Goal: Task Accomplishment & Management: Manage account settings

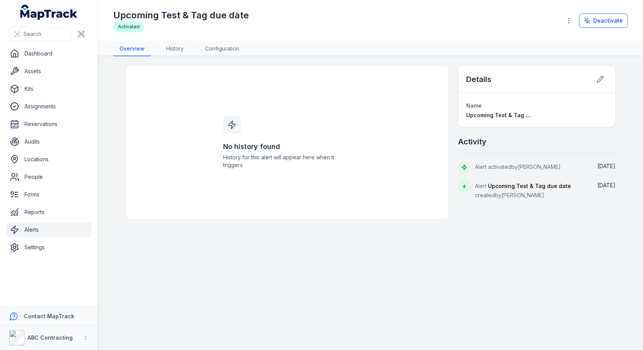
click at [29, 224] on link "Alerts" at bounding box center [48, 229] width 85 height 15
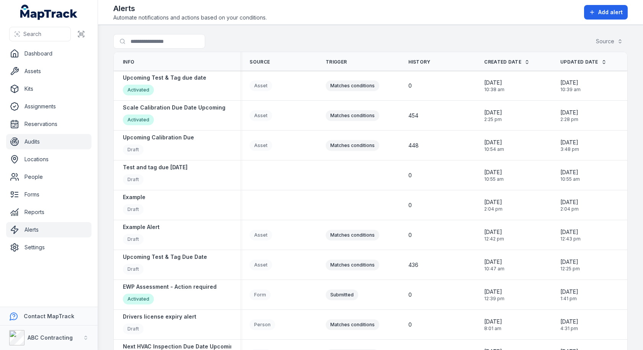
click at [51, 142] on link "Audits" at bounding box center [48, 141] width 85 height 15
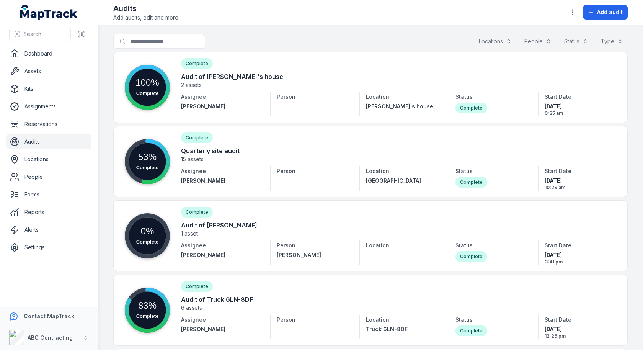
click at [276, 40] on div "Search for audits Locations People Status Type" at bounding box center [370, 43] width 514 height 18
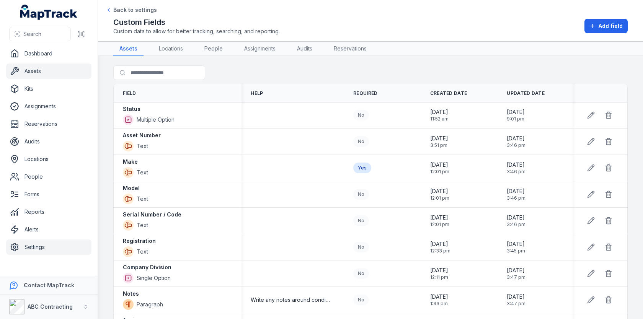
click at [71, 78] on link "Assets" at bounding box center [48, 71] width 85 height 15
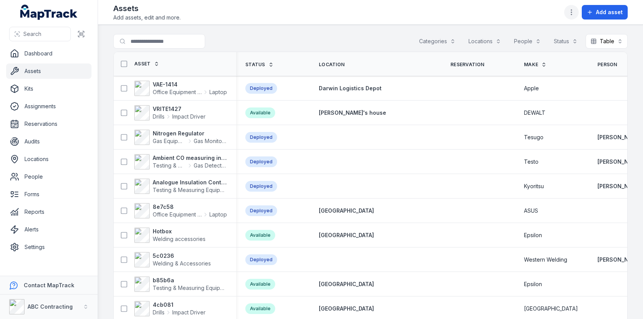
click at [568, 15] on button "button" at bounding box center [571, 12] width 15 height 15
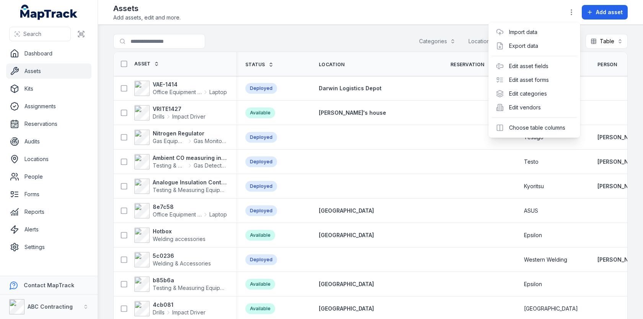
click at [348, 39] on div "Toggle Navigation Assets Add assets, edit and more. Add asset Search for assets…" at bounding box center [370, 159] width 545 height 319
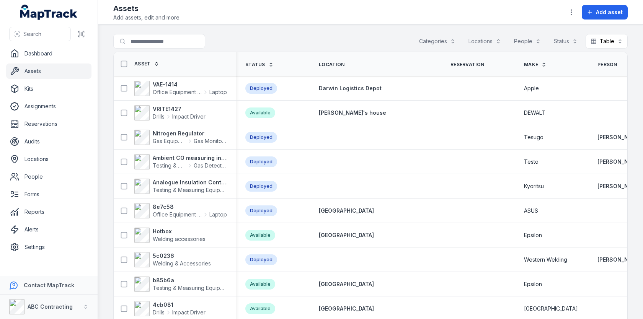
click at [338, 62] on span "Location" at bounding box center [332, 65] width 26 height 6
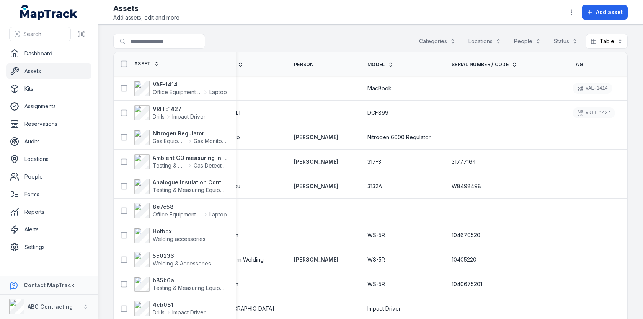
scroll to position [0, 466]
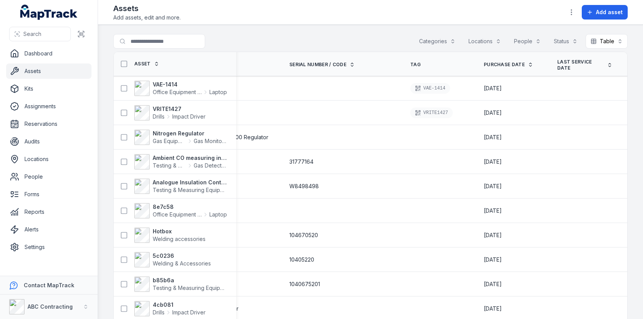
click at [300, 66] on span "Serial Number / Code" at bounding box center [317, 65] width 57 height 6
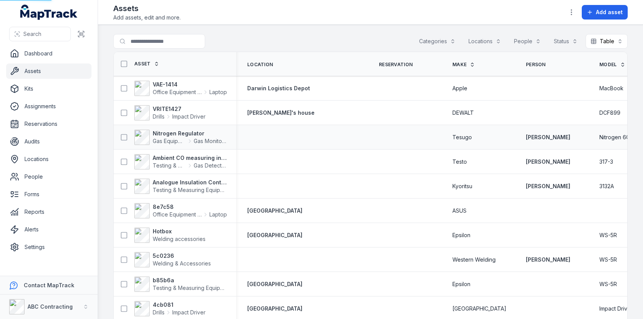
scroll to position [0, 0]
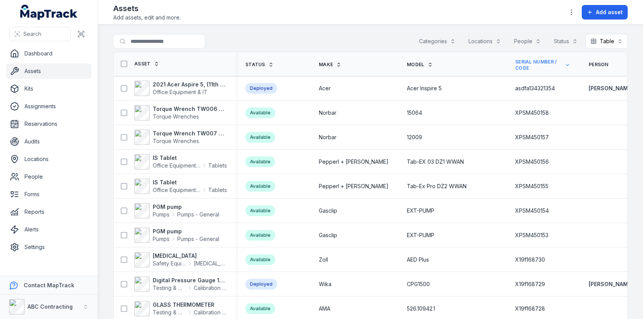
scroll to position [0, 309]
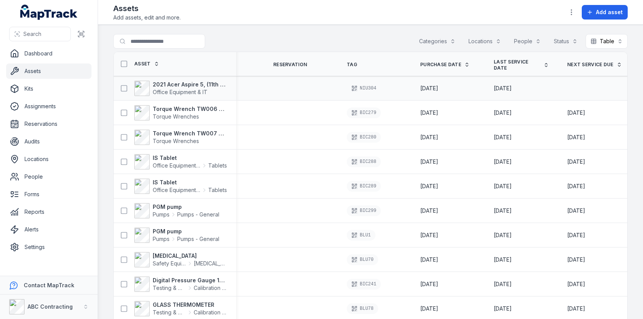
scroll to position [0, 548]
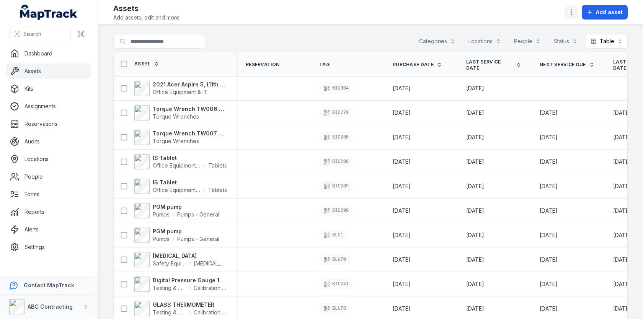
click at [572, 17] on button "button" at bounding box center [571, 12] width 15 height 15
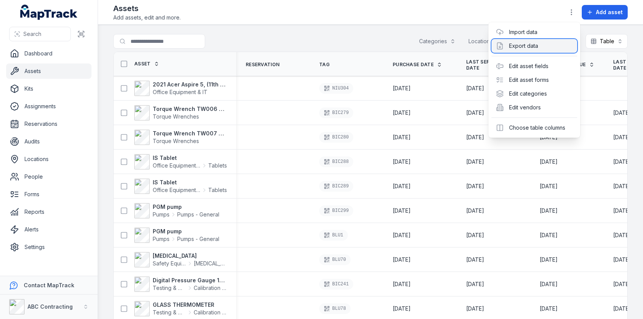
click at [532, 45] on div "Export data" at bounding box center [534, 46] width 86 height 14
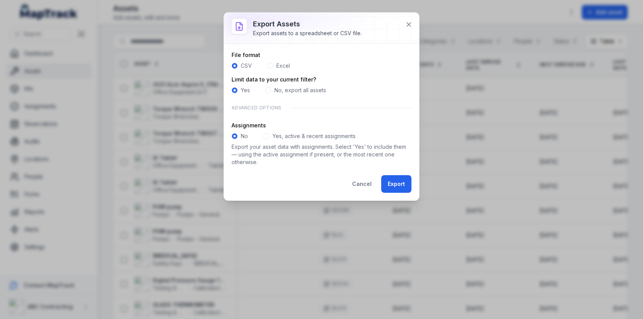
click at [277, 67] on label "Excel" at bounding box center [283, 66] width 14 height 8
click at [269, 91] on span at bounding box center [268, 90] width 6 height 6
click at [240, 91] on div "Yes" at bounding box center [241, 90] width 18 height 8
click at [238, 91] on div "Yes" at bounding box center [241, 90] width 18 height 8
click at [234, 90] on span at bounding box center [235, 90] width 6 height 6
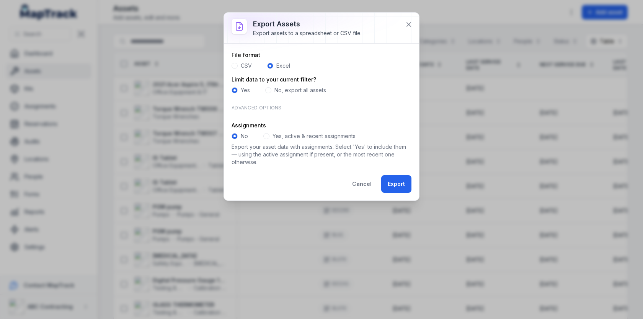
click at [266, 136] on span at bounding box center [266, 136] width 6 height 6
click at [408, 26] on icon at bounding box center [409, 25] width 8 height 8
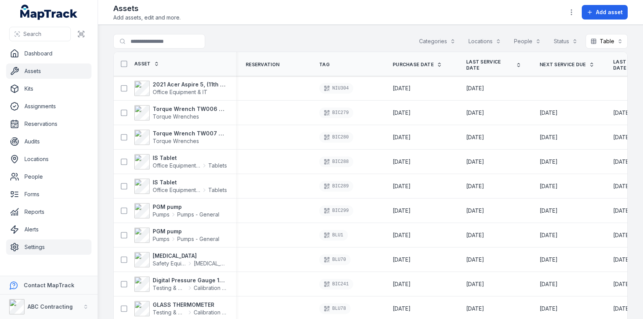
click at [32, 243] on link "Settings" at bounding box center [48, 247] width 85 height 15
click at [102, 171] on main "Search for assets Categories Locations People Status Table ***** Asset Status M…" at bounding box center [370, 172] width 545 height 294
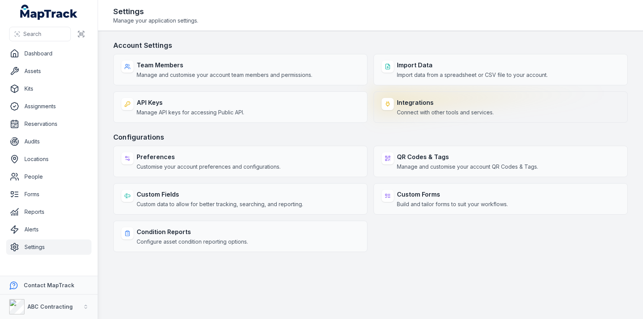
click at [417, 92] on div "Integrations Connect with other tools and services." at bounding box center [500, 106] width 254 height 31
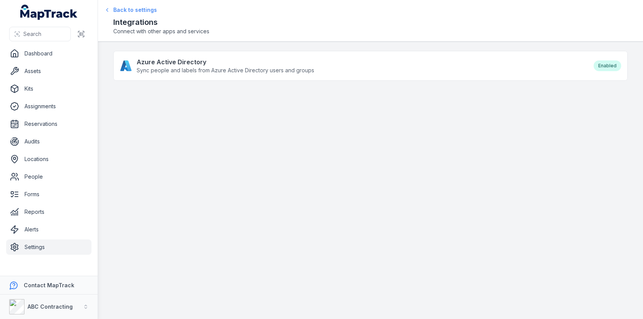
click at [115, 7] on span "Back to settings" at bounding box center [135, 10] width 44 height 8
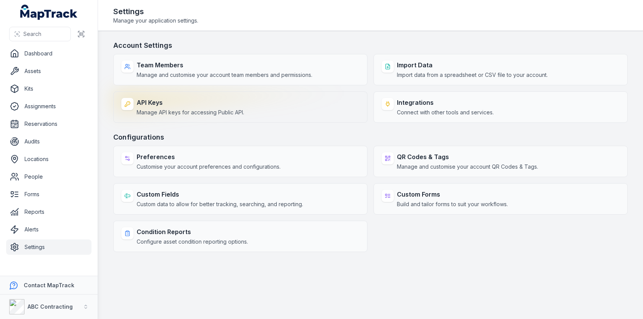
click at [211, 109] on span "Manage API keys for accessing Public API." at bounding box center [191, 113] width 108 height 8
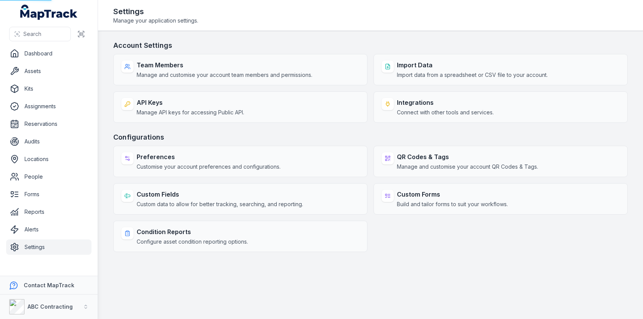
click at [360, 41] on h3 "Account Settings" at bounding box center [370, 45] width 514 height 11
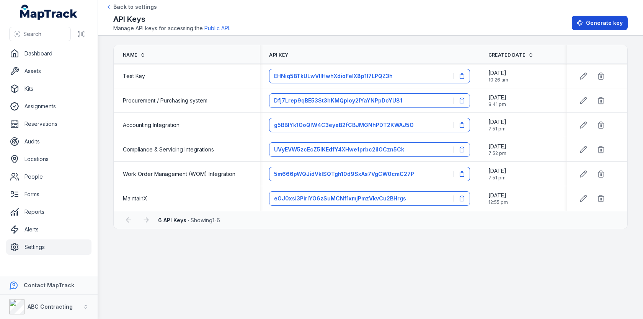
click at [595, 29] on button "Generate key" at bounding box center [600, 23] width 56 height 15
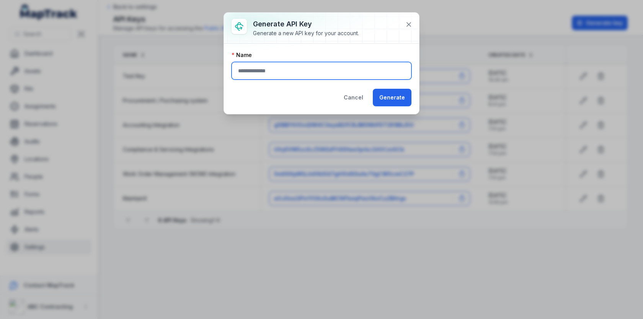
click at [354, 73] on input "text" at bounding box center [322, 71] width 180 height 18
type input "**********"
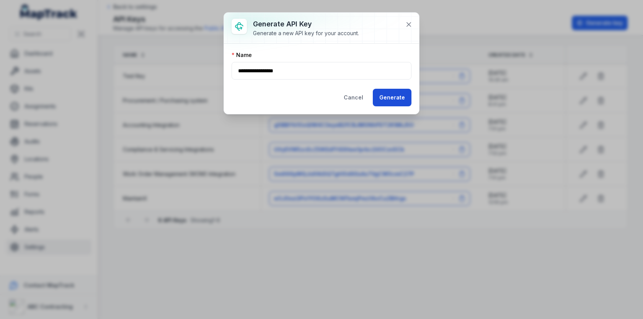
click at [400, 96] on button "Generate" at bounding box center [392, 98] width 39 height 18
